Goal: Transaction & Acquisition: Subscribe to service/newsletter

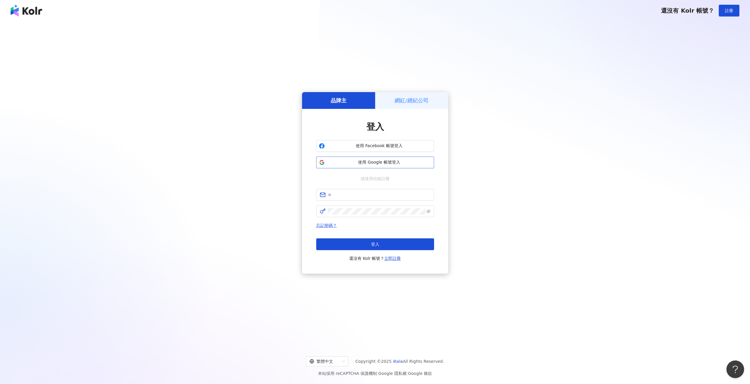
click at [353, 163] on span "使用 Google 帳號登入" at bounding box center [379, 163] width 104 height 6
click at [400, 102] on h5 "網紅/經紀公司" at bounding box center [411, 100] width 34 height 7
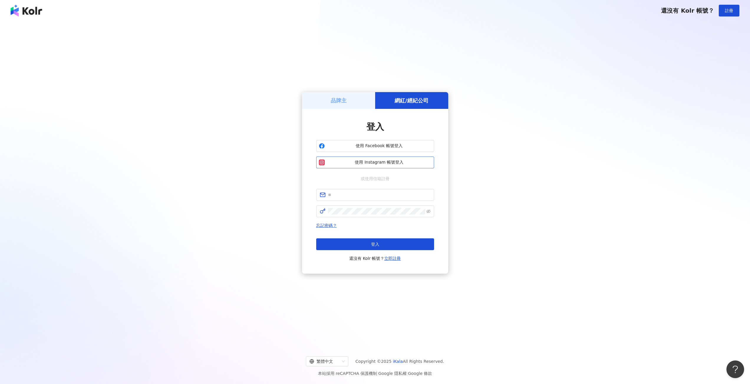
click at [368, 162] on span "使用 Instagram 帳號登入" at bounding box center [379, 163] width 104 height 6
